Goal: Use online tool/utility

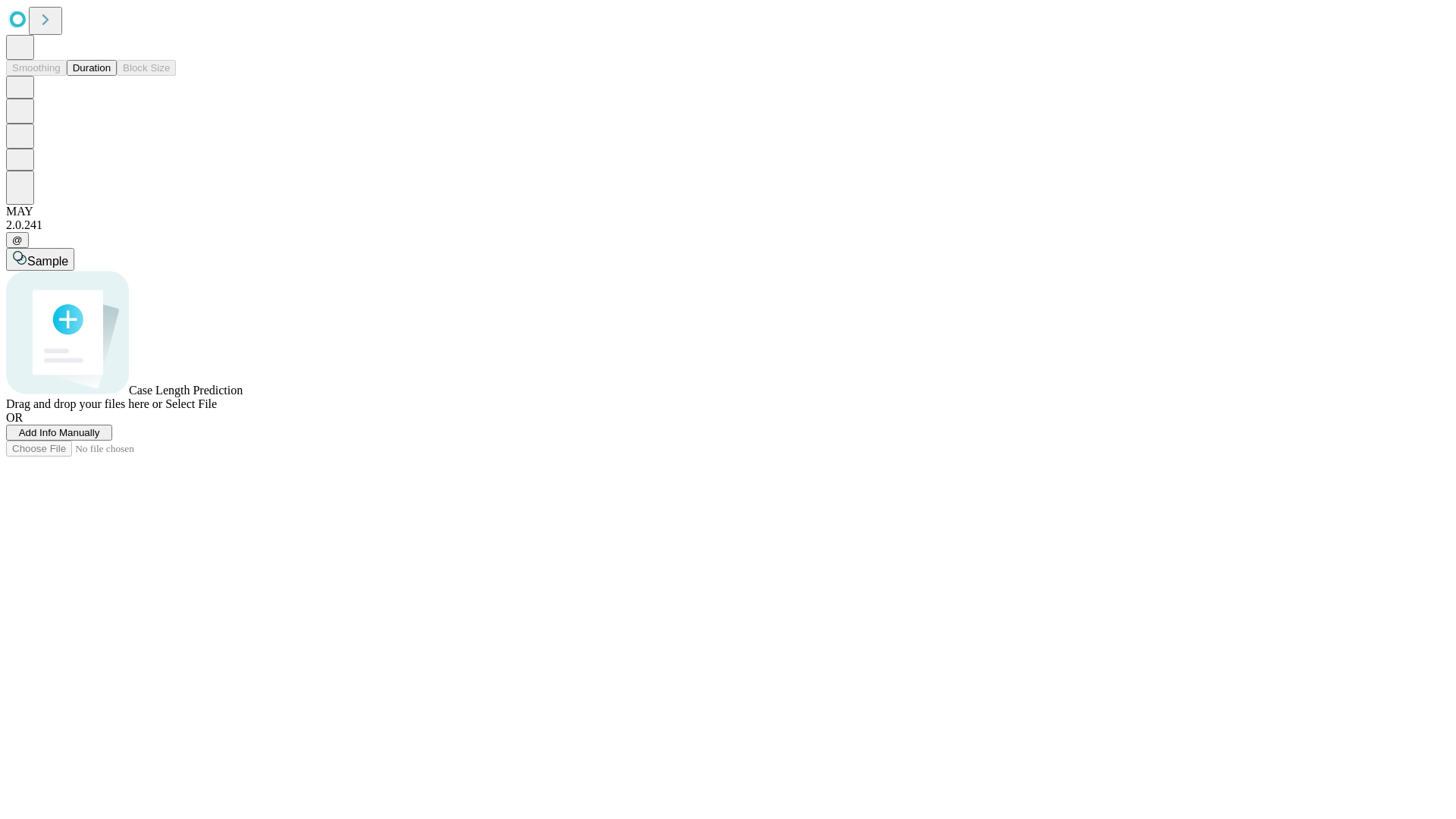
click at [110, 76] on button "Duration" at bounding box center [92, 67] width 50 height 16
click at [68, 255] on span "Sample" at bounding box center [47, 262] width 41 height 13
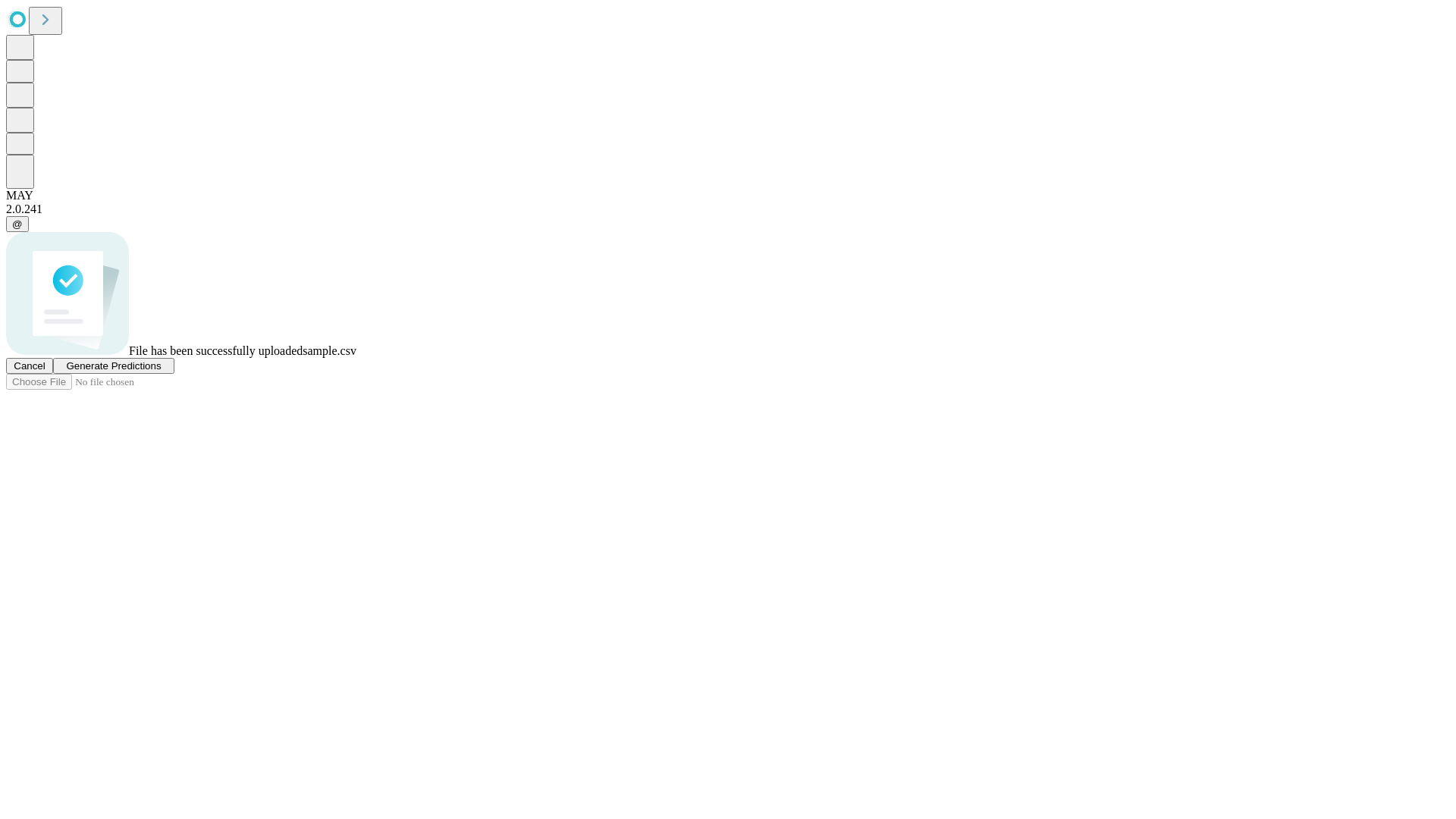
click at [161, 372] on span "Generate Predictions" at bounding box center [113, 366] width 94 height 11
